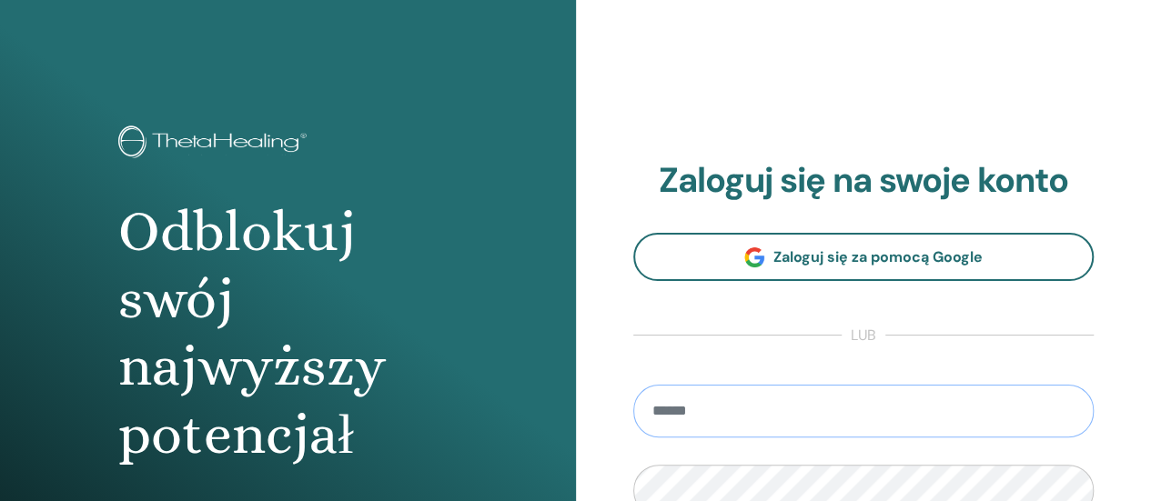
scroll to position [273, 0]
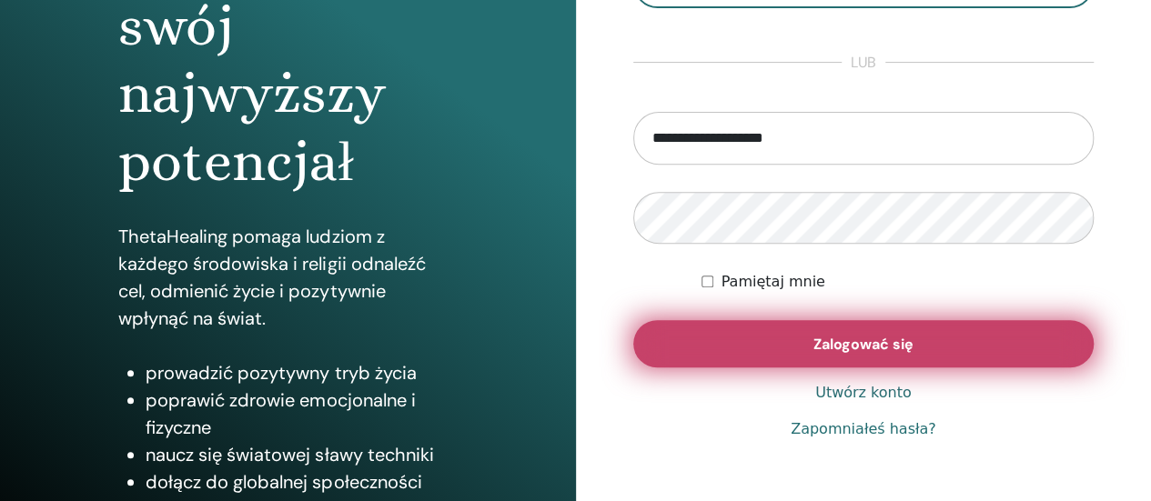
click at [836, 351] on font "Zalogować się" at bounding box center [864, 344] width 100 height 19
drag, startPoint x: 841, startPoint y: 156, endPoint x: 420, endPoint y: 154, distance: 420.4
click at [420, 154] on div "Odblokuj swój najwyższy potencjał ThetaHealing pomaga ludziom z każdego środowi…" at bounding box center [575, 164] width 1151 height 874
type input "*"
type input "**********"
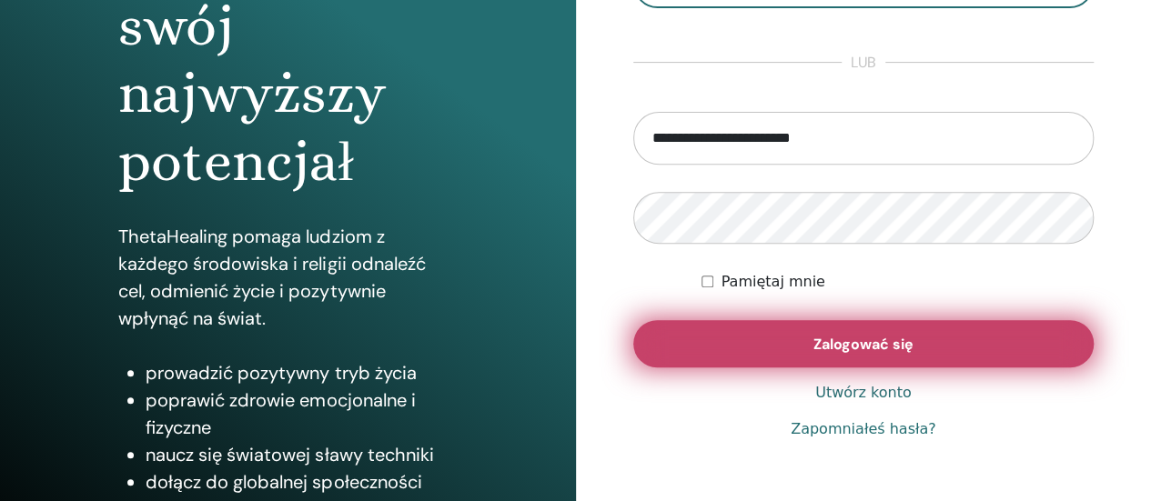
click at [883, 348] on font "Zalogować się" at bounding box center [864, 344] width 100 height 19
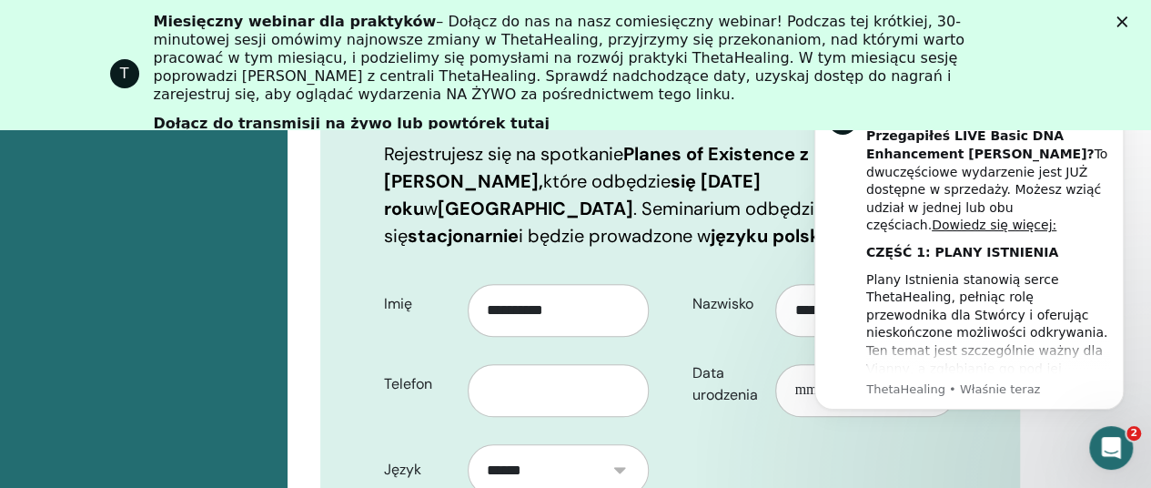
scroll to position [590, 0]
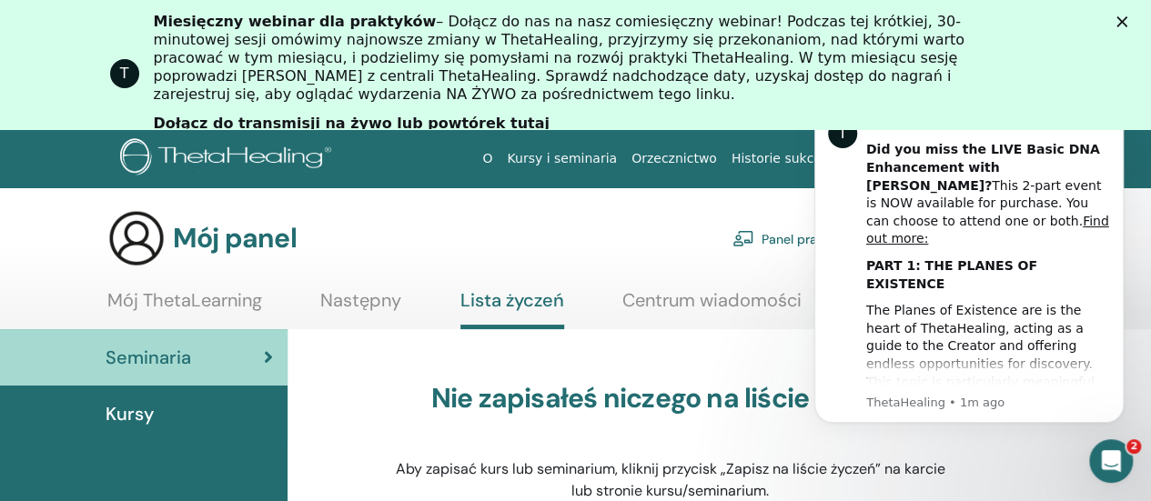
click at [1127, 20] on icon "Zamknąć" at bounding box center [1122, 21] width 11 height 11
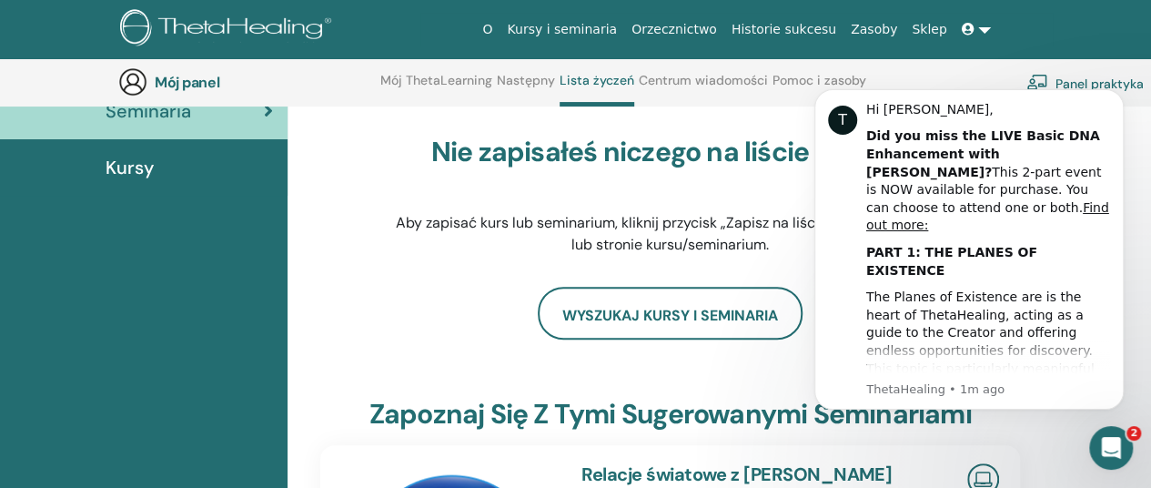
scroll to position [138, 0]
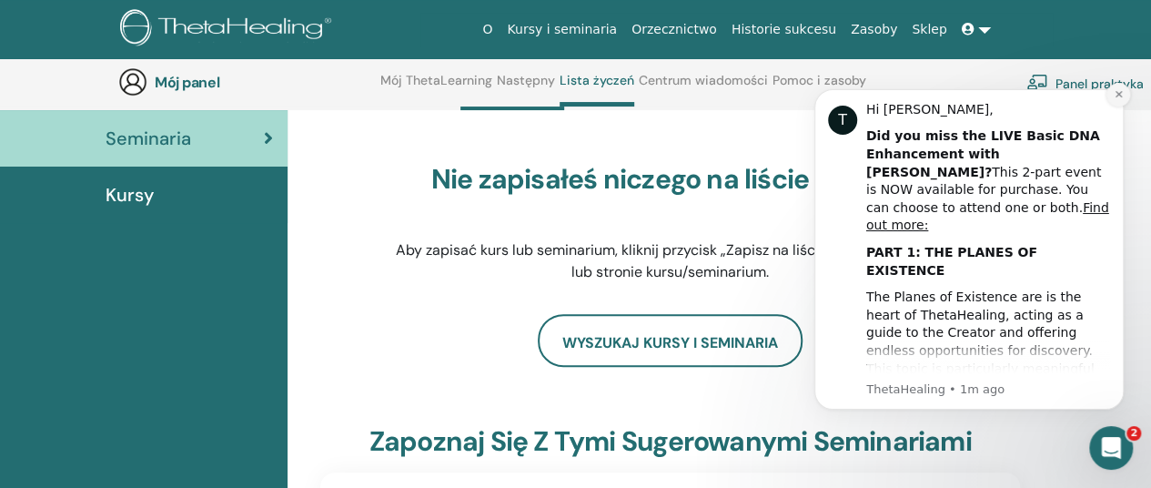
click at [1118, 96] on icon "Dismiss notification" at bounding box center [1119, 94] width 10 height 10
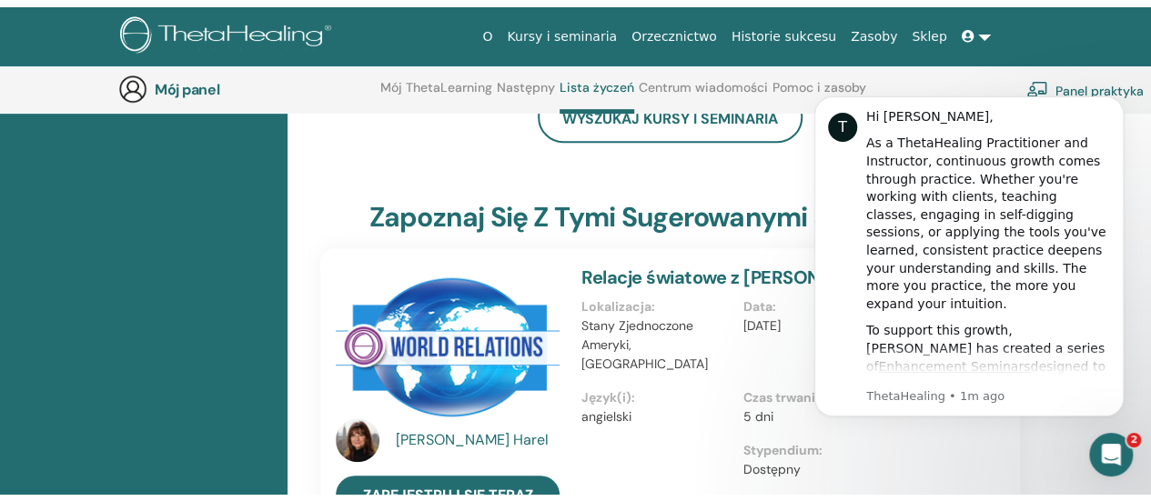
scroll to position [0, 0]
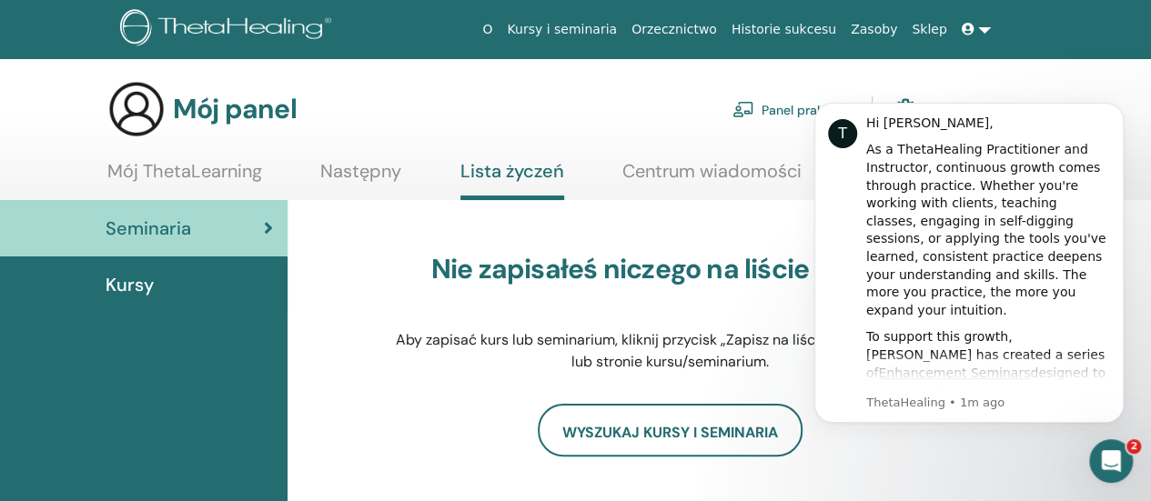
click at [147, 287] on font "Kursy" at bounding box center [130, 285] width 48 height 24
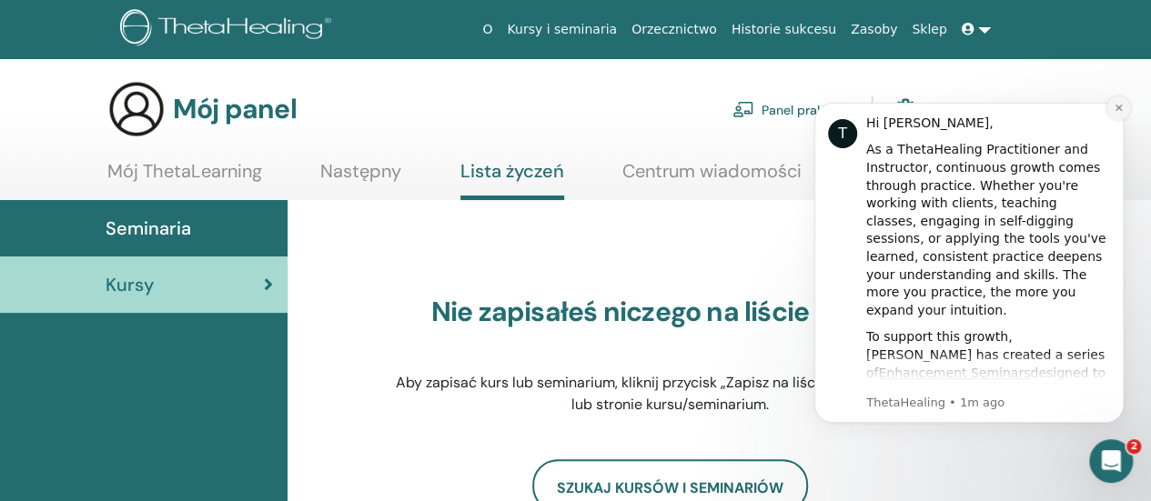
click at [1122, 112] on icon "Dismiss notification" at bounding box center [1119, 108] width 10 height 10
